Goal: Task Accomplishment & Management: Use online tool/utility

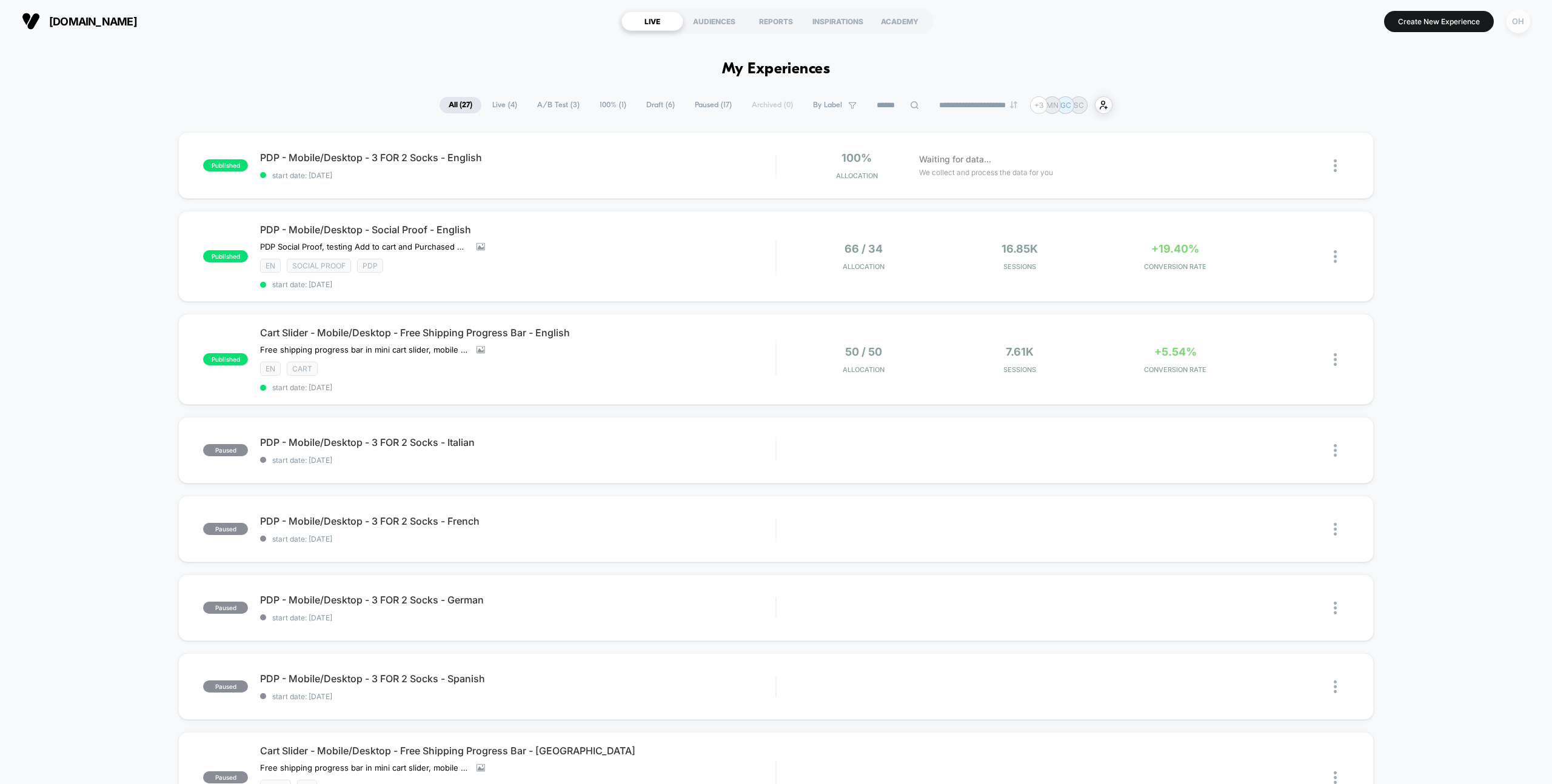
click at [1519, 27] on div "OH" at bounding box center [1518, 21] width 24 height 24
click at [1432, 169] on span "Account Settings" at bounding box center [1455, 166] width 123 height 10
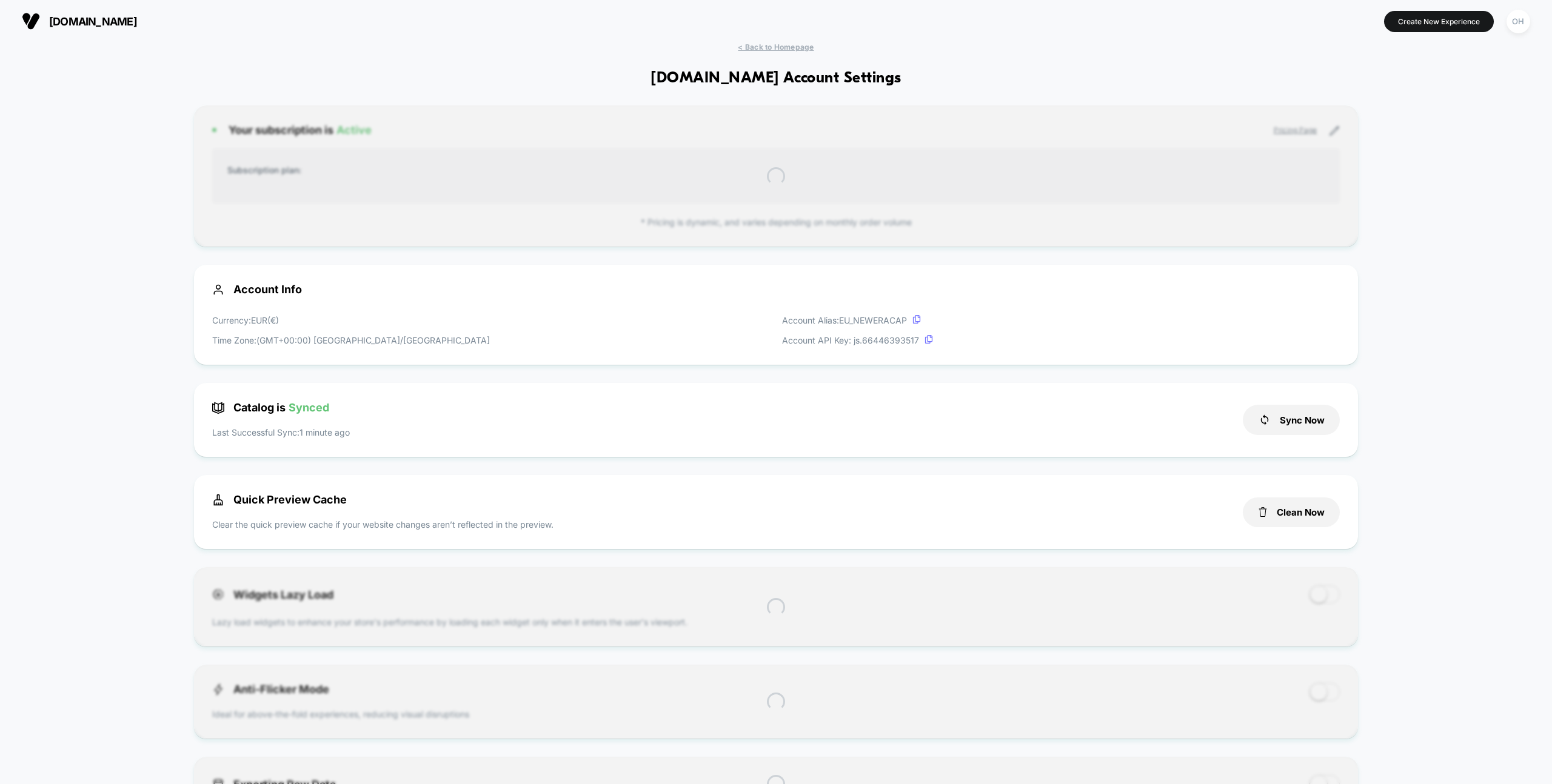
scroll to position [164, 0]
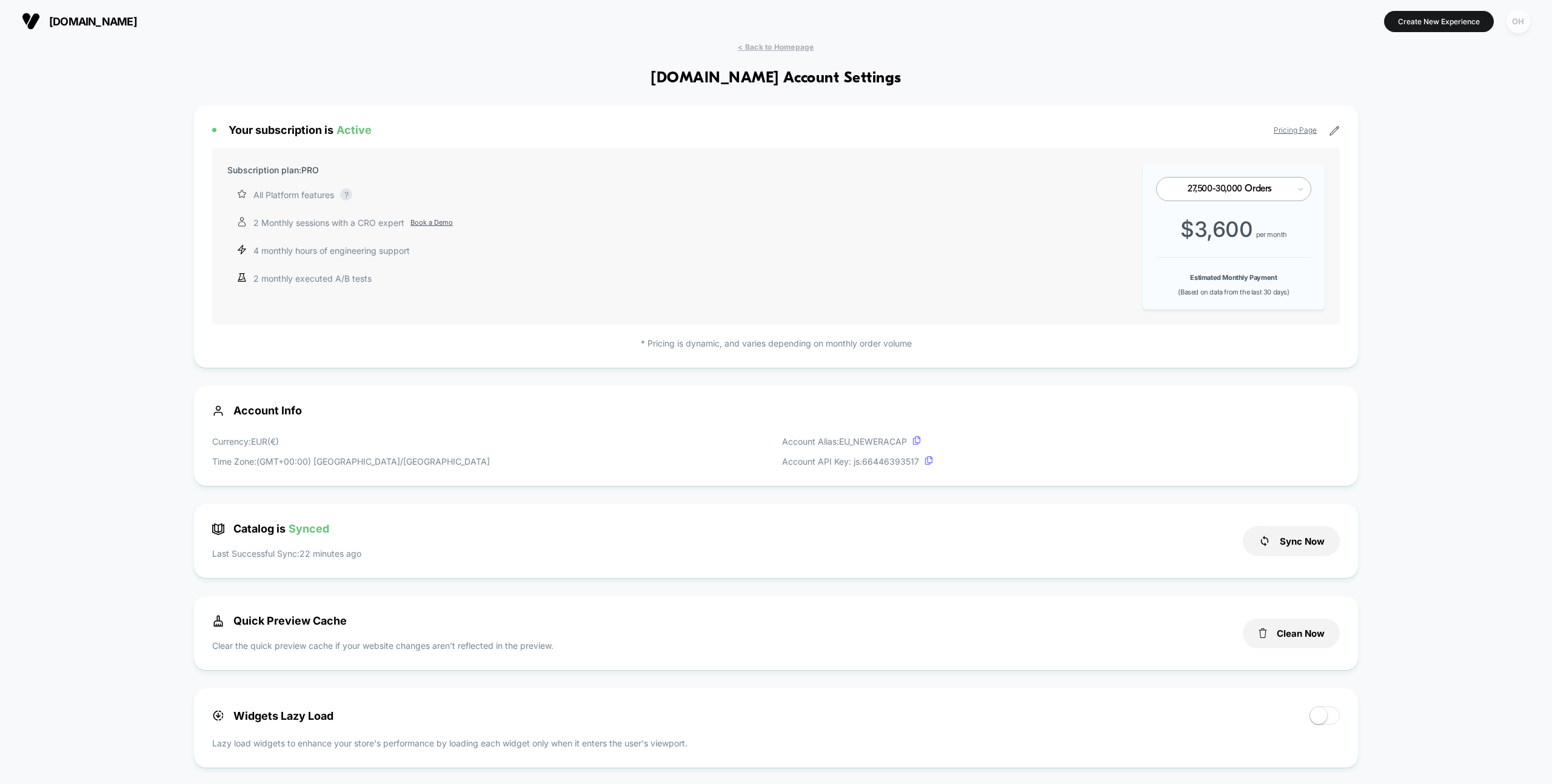
click at [1522, 22] on div "OH" at bounding box center [1518, 21] width 24 height 24
click at [1417, 224] on span "Global Rules" at bounding box center [1455, 221] width 123 height 10
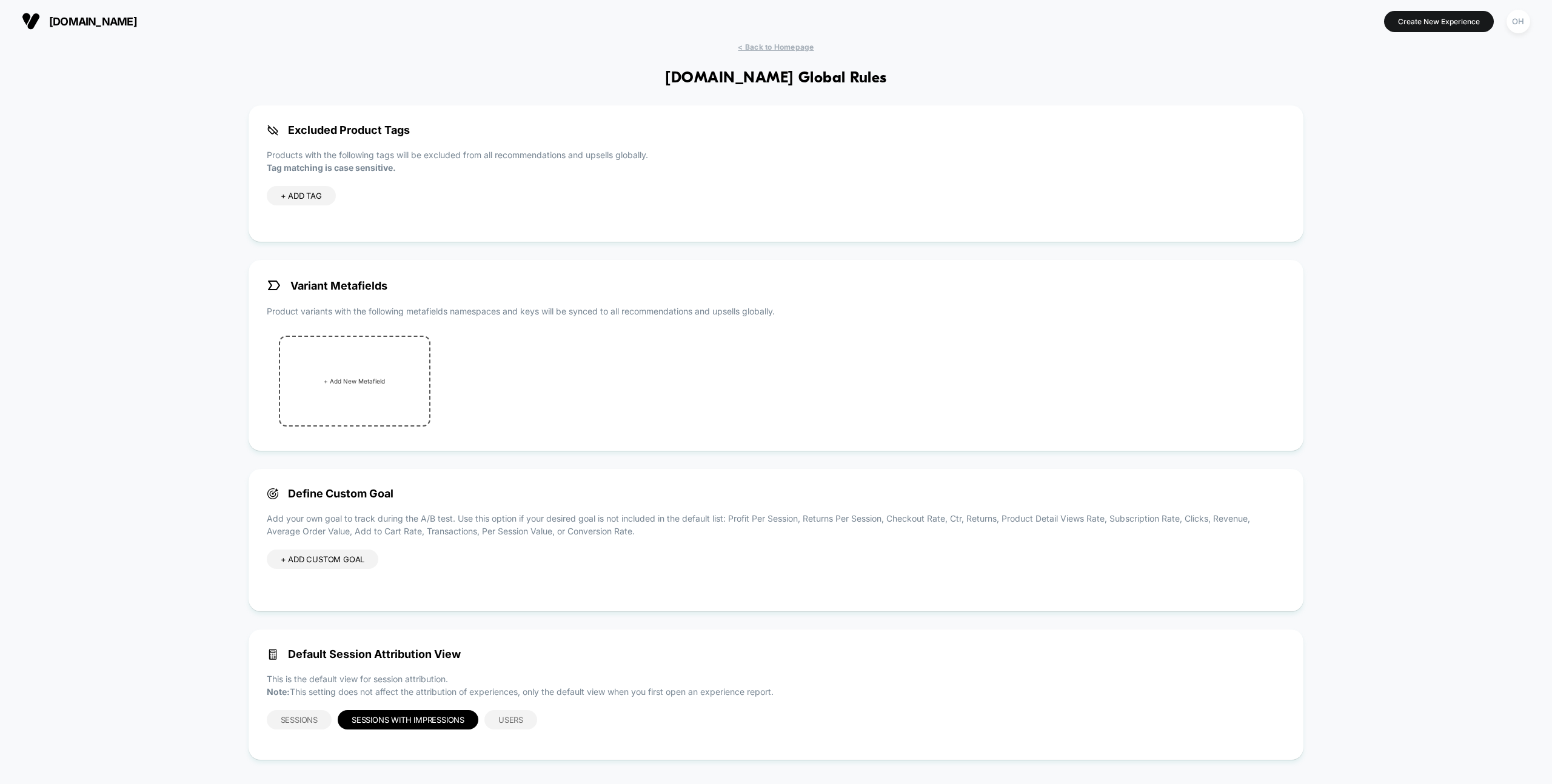
scroll to position [7, 0]
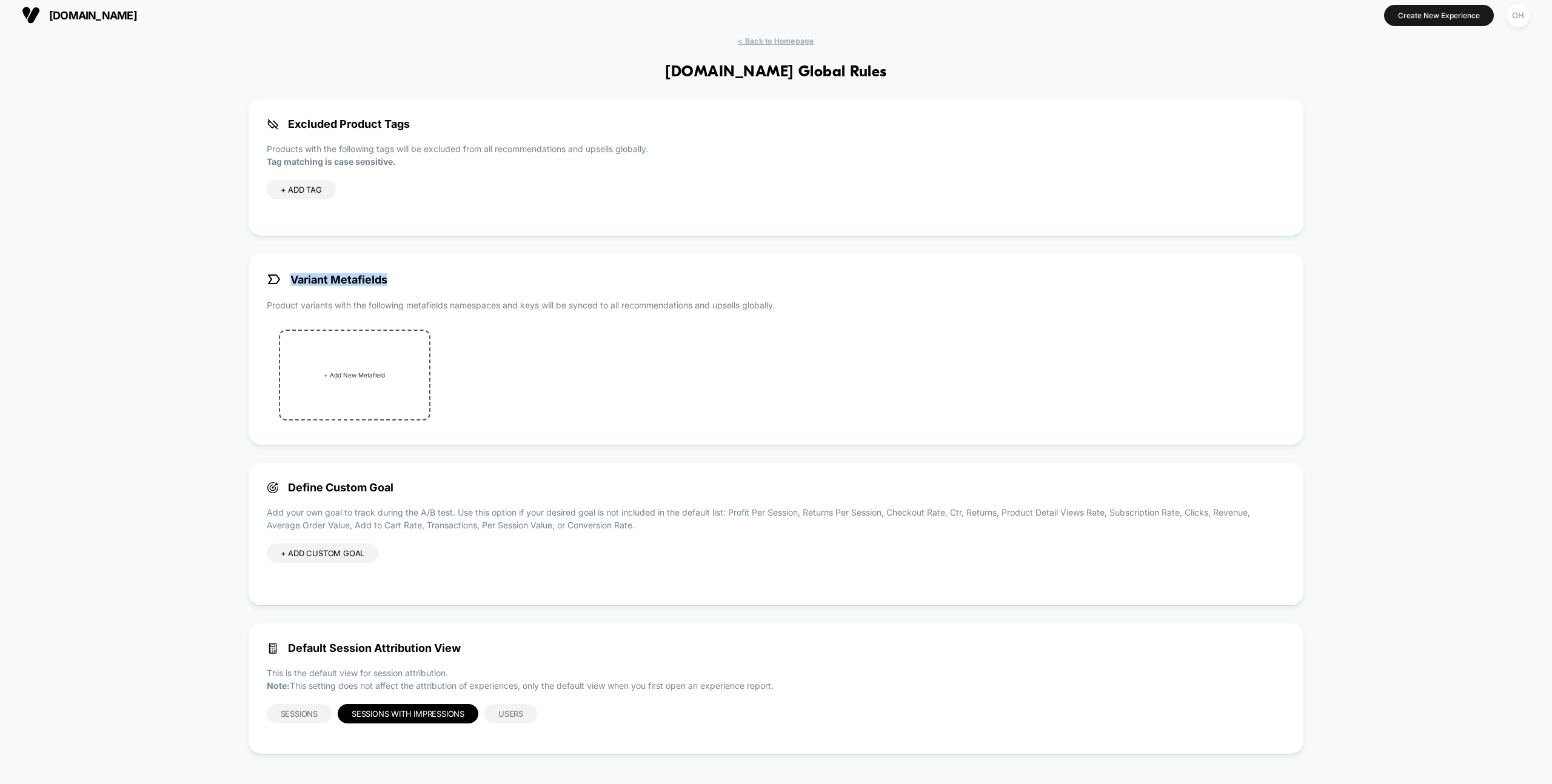
drag, startPoint x: 292, startPoint y: 279, endPoint x: 268, endPoint y: 306, distance: 36.1
click at [332, 290] on div "Variant Metafields Product variants with the following metafields namespaces an…" at bounding box center [776, 350] width 1056 height 191
click at [268, 306] on p "Product variants with the following metafields namespaces and keys will be sync…" at bounding box center [776, 306] width 1019 height 13
drag, startPoint x: 264, startPoint y: 309, endPoint x: 805, endPoint y: 306, distance: 541.0
click at [805, 306] on div "Variant Metafields Product variants with the following metafields namespaces an…" at bounding box center [776, 350] width 1056 height 191
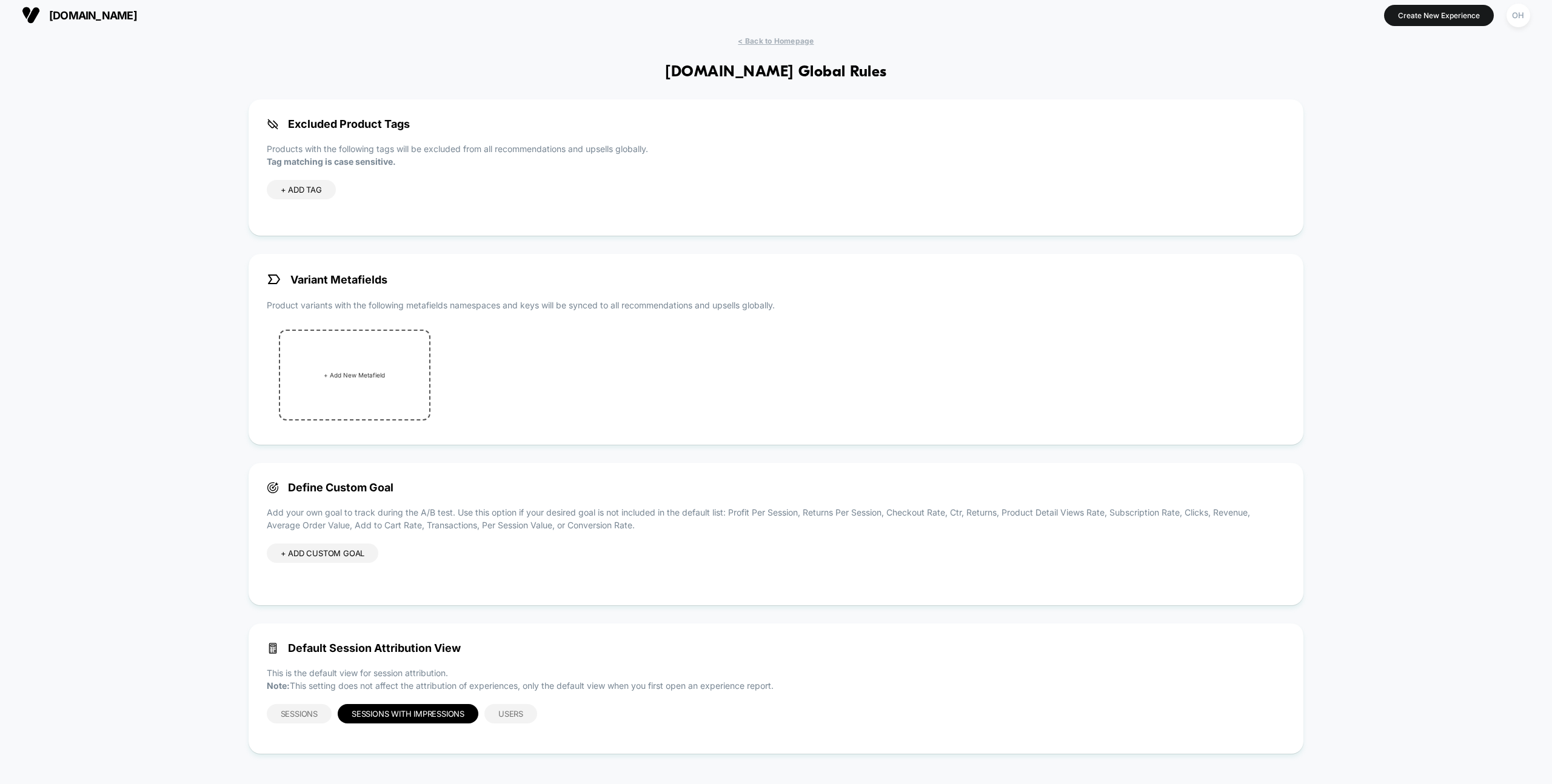
click at [805, 306] on p "Product variants with the following metafields namespaces and keys will be sync…" at bounding box center [776, 306] width 1019 height 13
click at [307, 399] on div "+ Add New Metafield" at bounding box center [355, 376] width 152 height 91
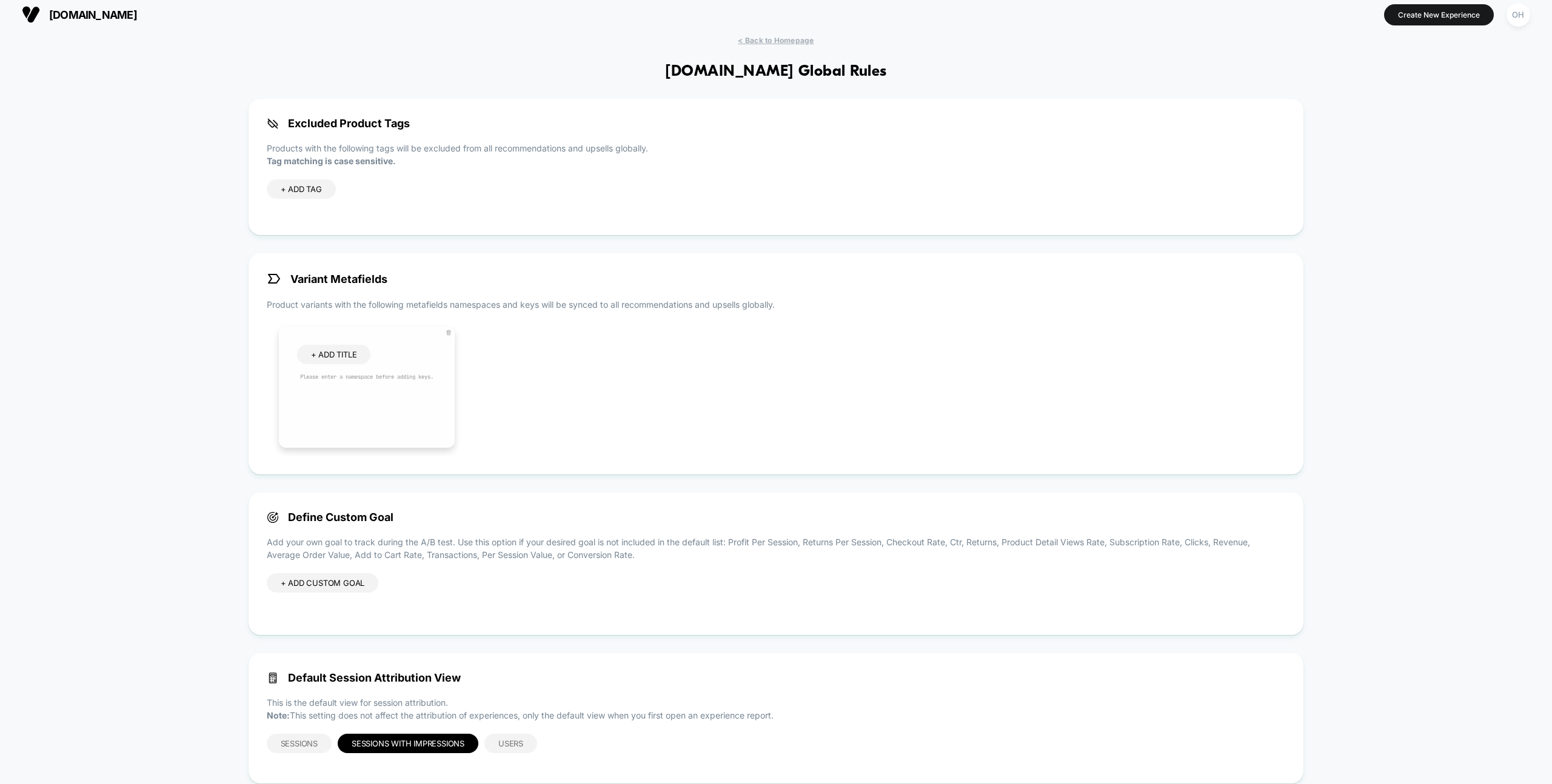
click at [325, 356] on span "+ ADD TITLE" at bounding box center [334, 355] width 46 height 10
click at [333, 355] on input at bounding box center [347, 356] width 73 height 11
type input "*****"
click at [397, 355] on icon at bounding box center [395, 355] width 11 height 11
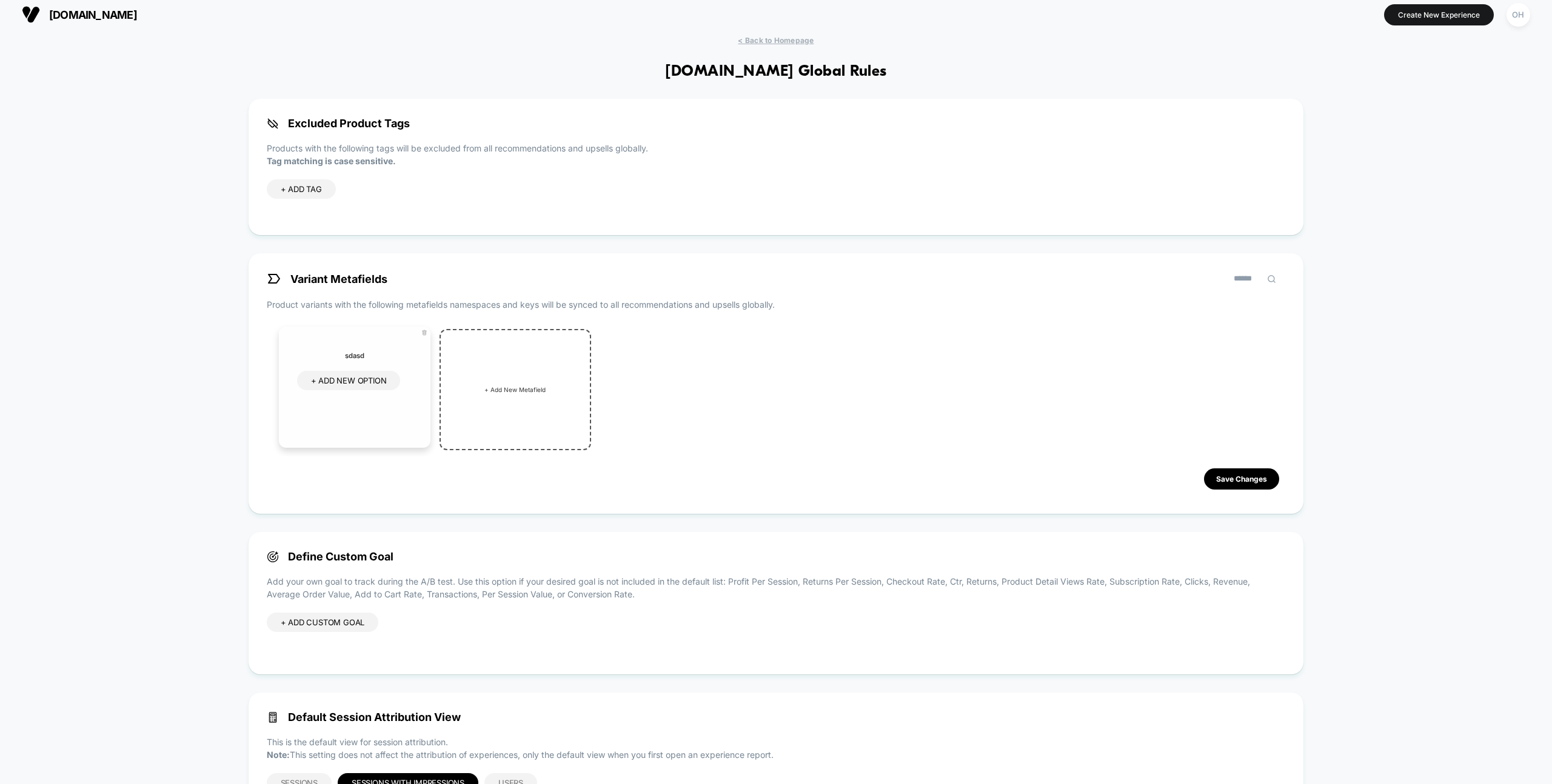
click at [357, 379] on span "+ ADD NEW OPTION" at bounding box center [349, 381] width 76 height 10
click at [373, 388] on div "+ ADD NEW OPTION" at bounding box center [359, 381] width 126 height 21
drag, startPoint x: 335, startPoint y: 385, endPoint x: 328, endPoint y: 386, distance: 7.1
click at [335, 386] on input at bounding box center [347, 381] width 73 height 11
type input "******"
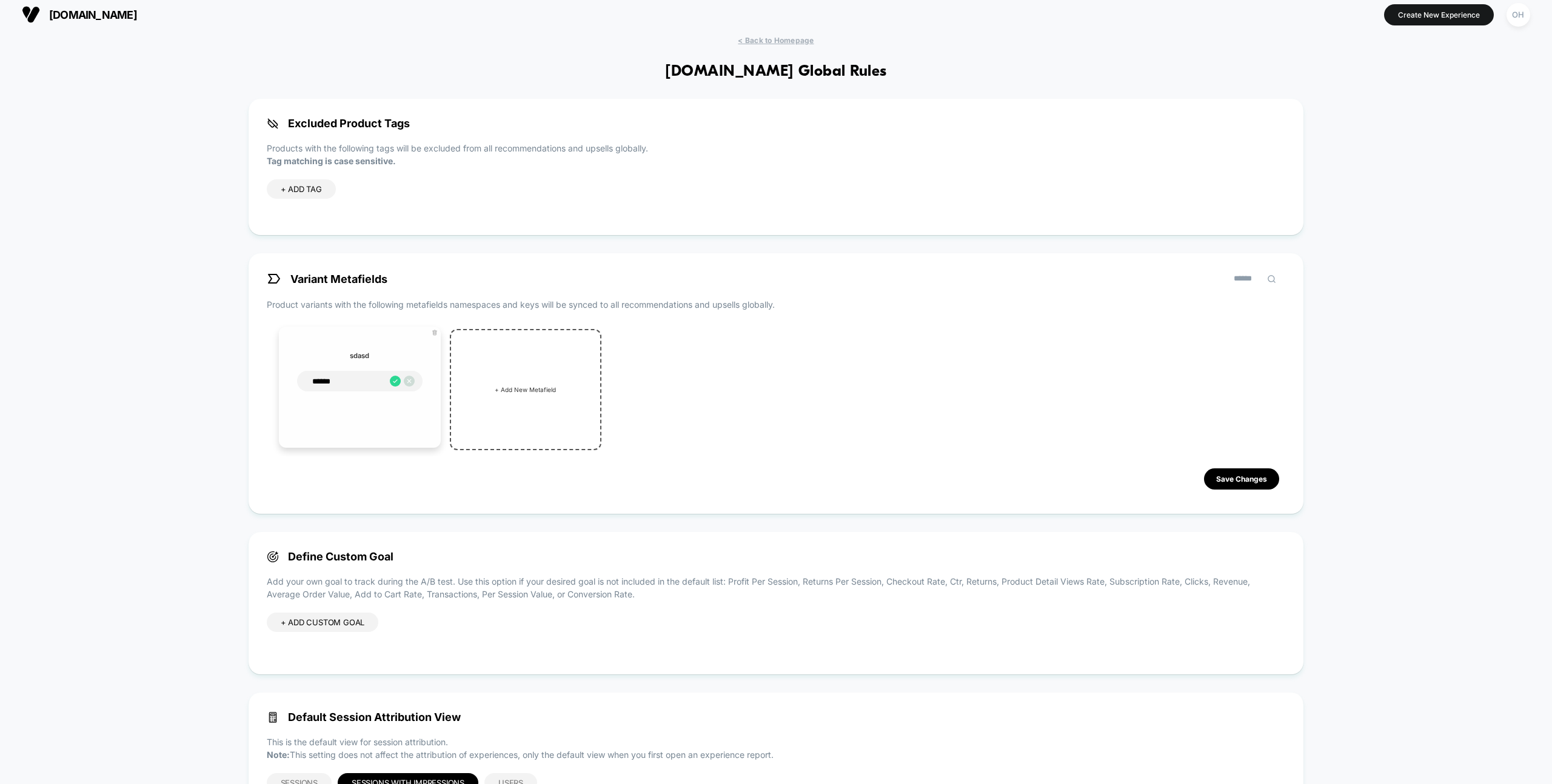
click at [434, 333] on icon at bounding box center [434, 333] width 6 height 6
click at [479, 398] on button "Yes" at bounding box center [468, 403] width 60 height 19
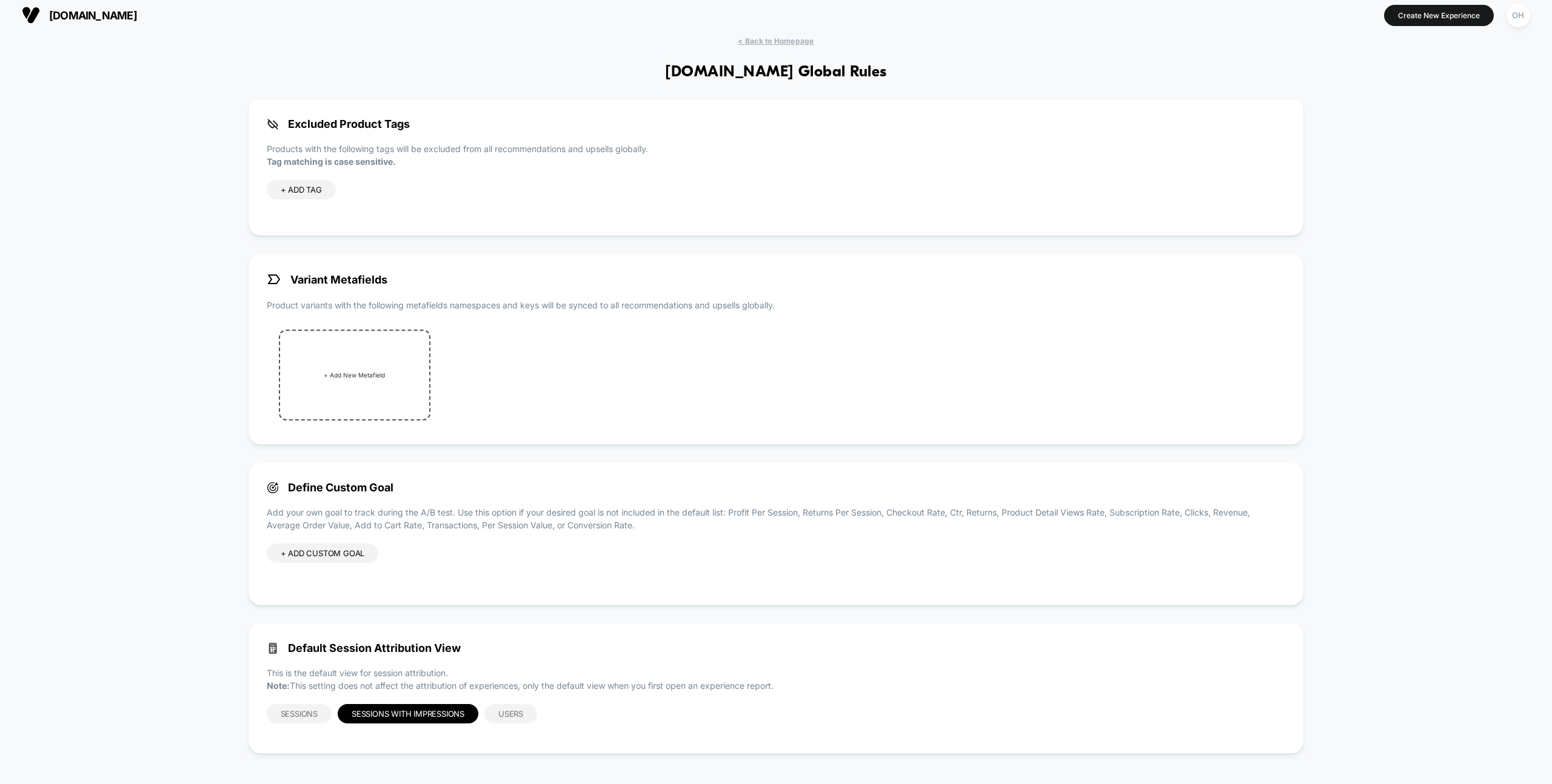
click at [509, 313] on div "Variant Metafields Product variants with the following metafields namespaces an…" at bounding box center [776, 350] width 1056 height 191
drag, startPoint x: 258, startPoint y: 271, endPoint x: 928, endPoint y: 319, distance: 671.7
click at [928, 319] on div "Variant Metafields Product variants with the following metafields namespaces an…" at bounding box center [776, 350] width 1056 height 191
click at [1398, 328] on div "< Back to Homepage neweracap.eu Global Rules Excluded Product Tags Products wit…" at bounding box center [776, 404] width 1552 height 736
